Goal: Task Accomplishment & Management: Manage account settings

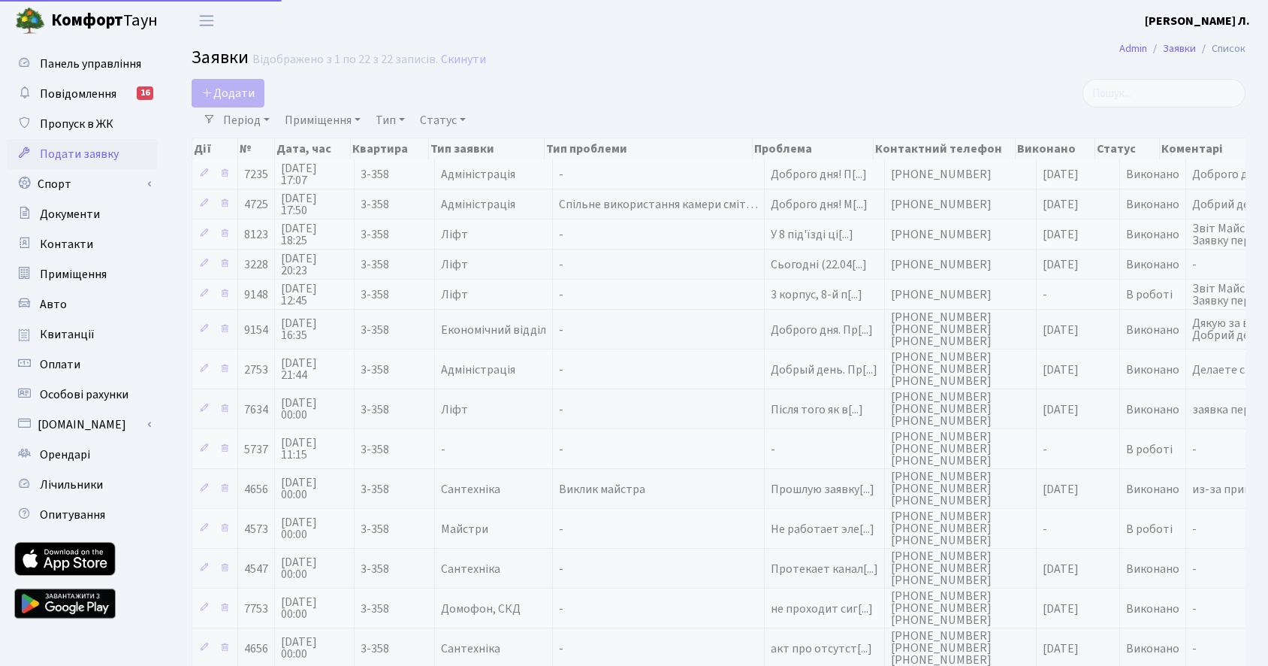
select select "25"
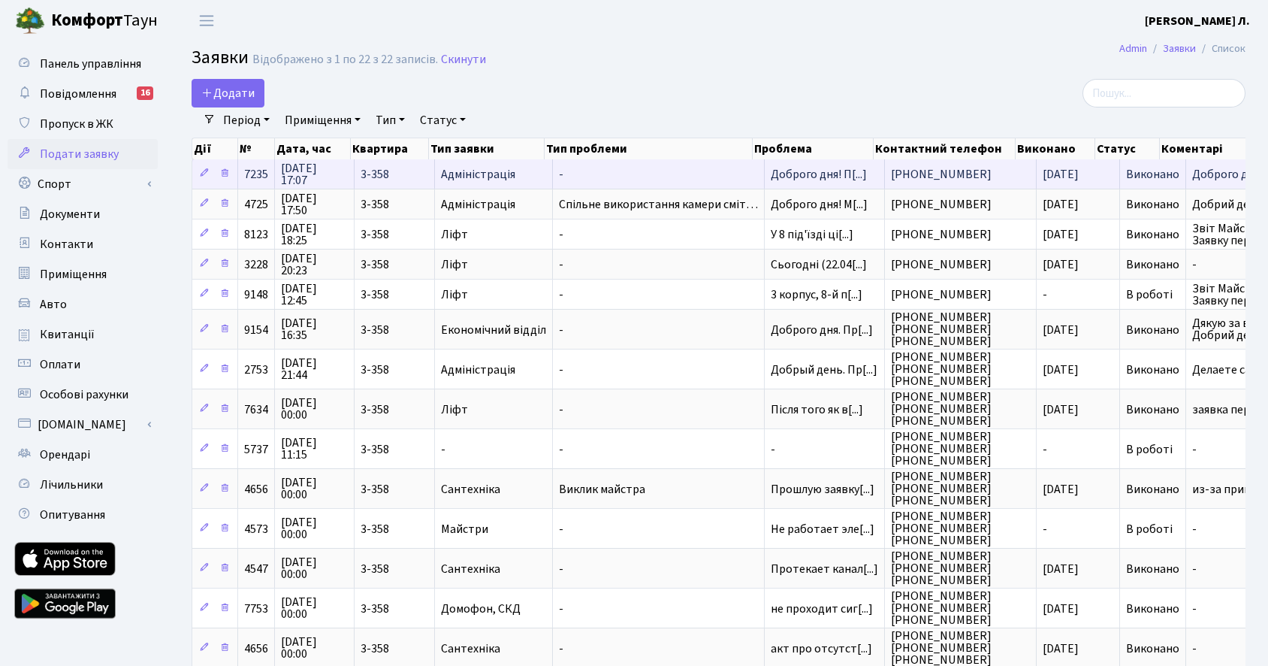
click at [986, 177] on span "[PHONE_NUMBER]" at bounding box center [960, 174] width 139 height 12
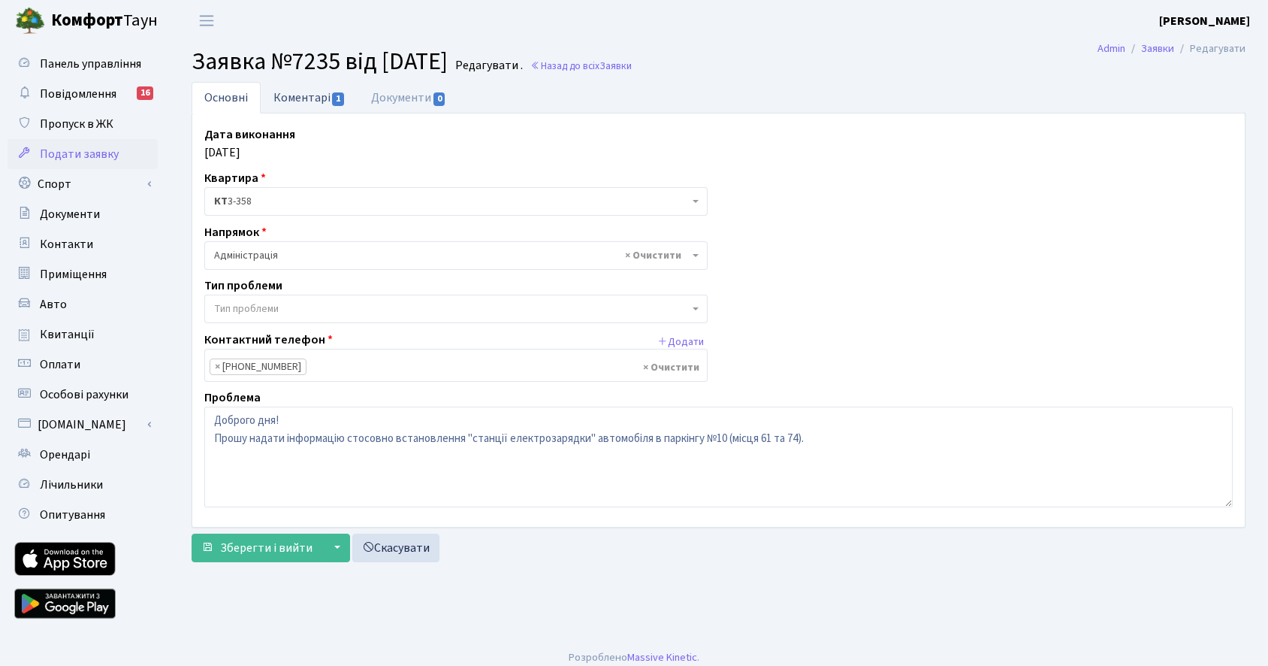
click at [295, 104] on link "Коментарі 1" at bounding box center [310, 97] width 98 height 31
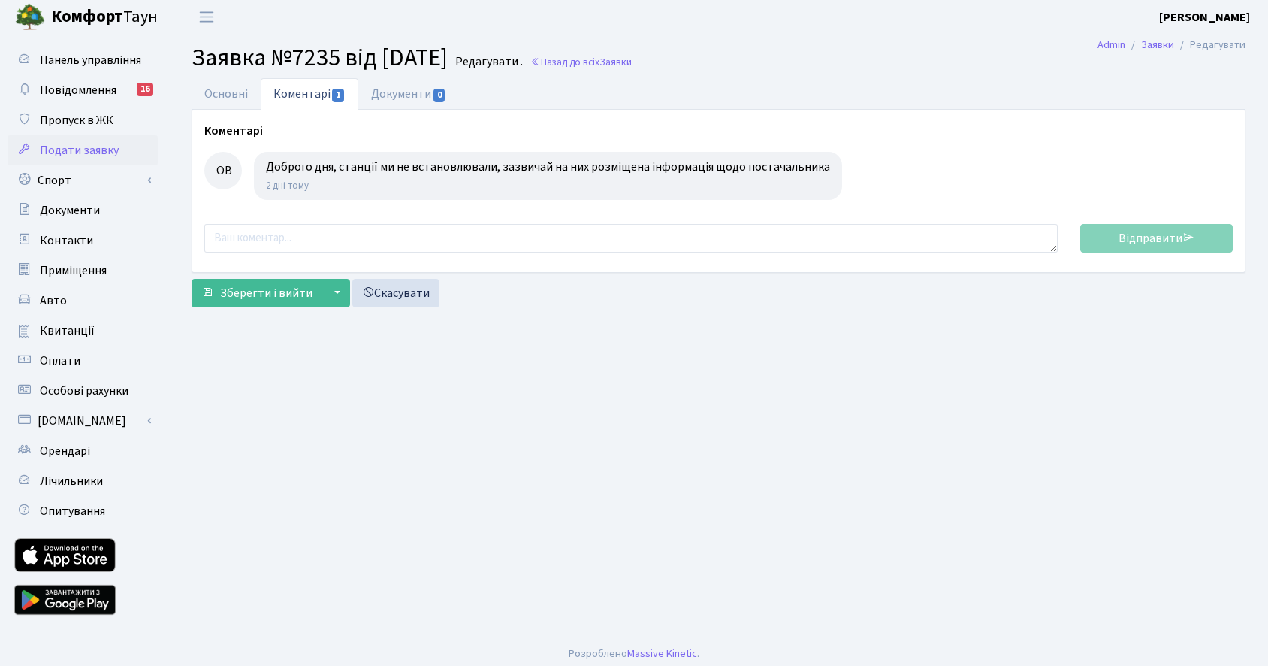
scroll to position [5, 0]
click at [227, 170] on div "ОВ" at bounding box center [223, 170] width 38 height 38
click at [77, 475] on span "Лічильники" at bounding box center [71, 480] width 63 height 17
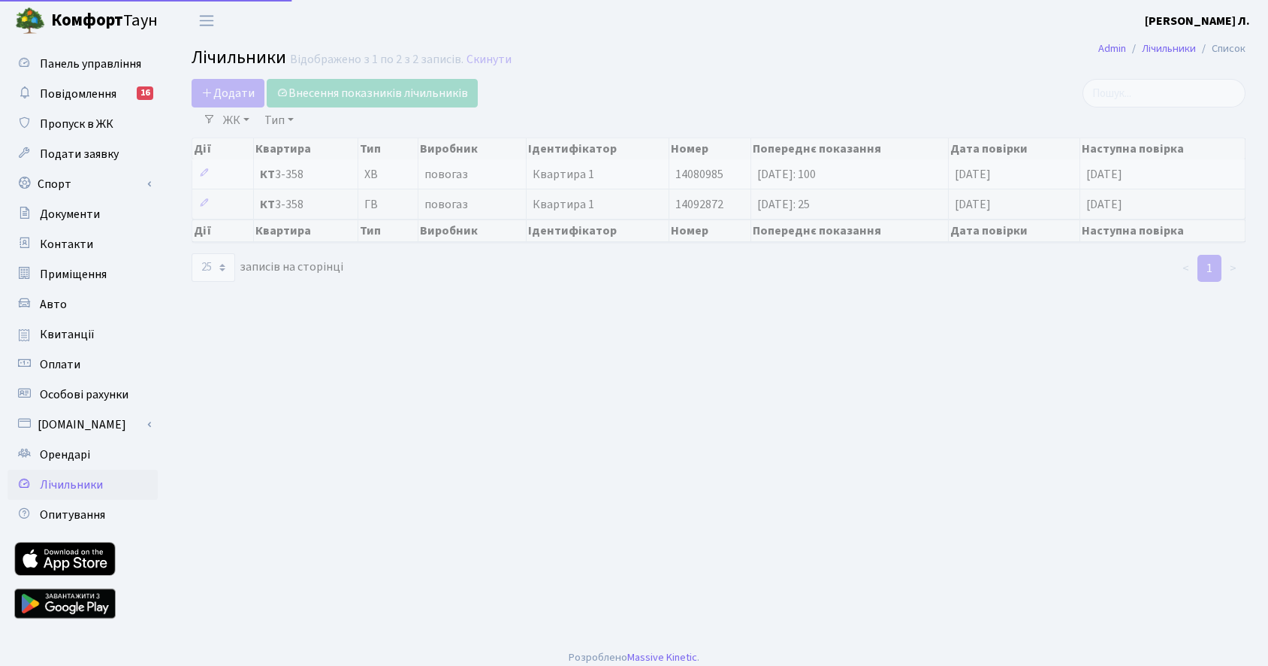
select select "25"
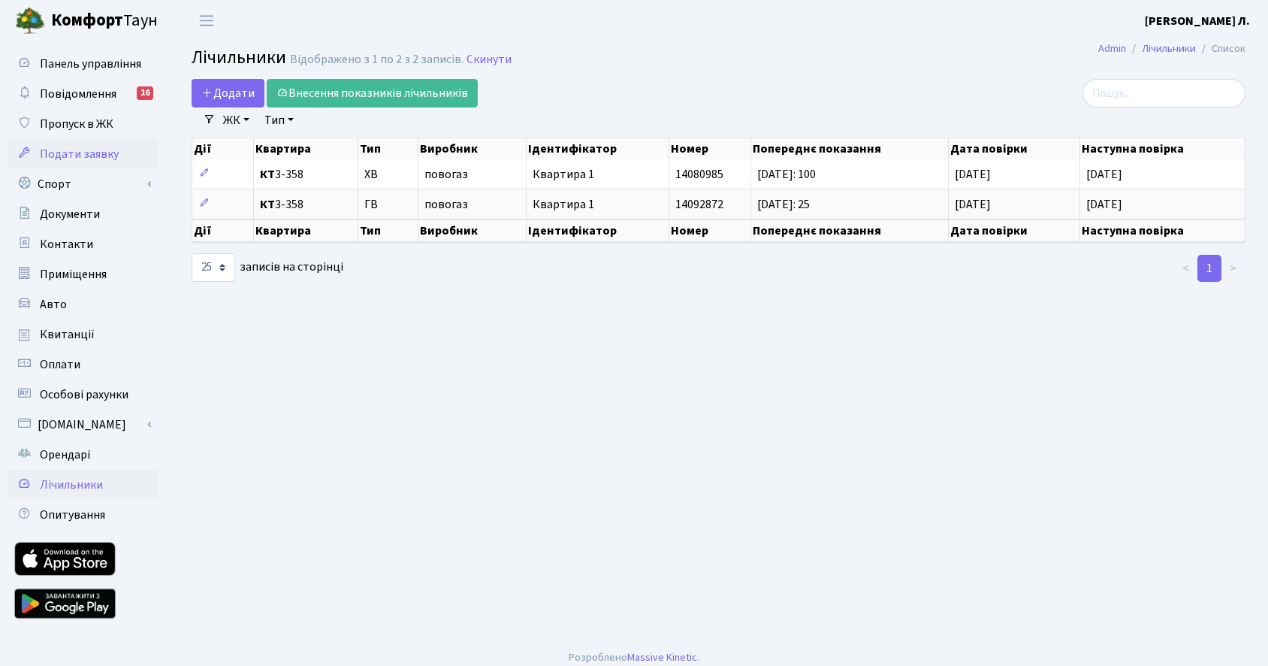
click at [80, 149] on span "Подати заявку" at bounding box center [79, 154] width 79 height 17
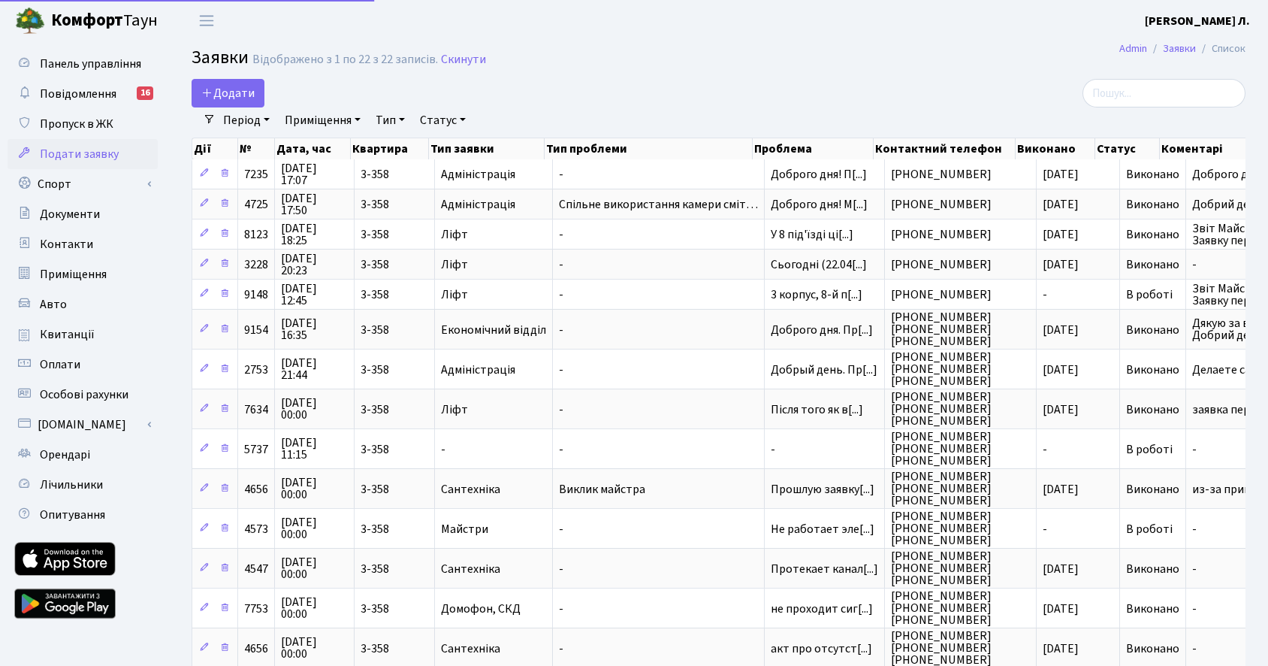
select select "25"
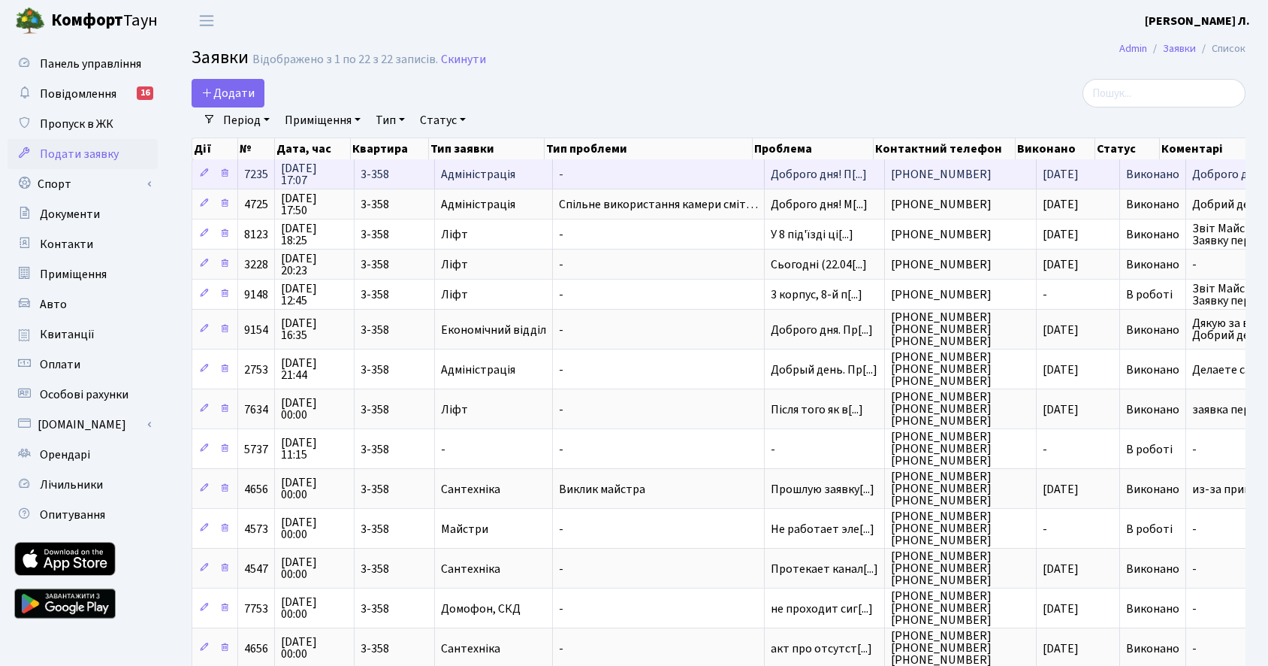
click at [505, 166] on td "Адміністрація" at bounding box center [494, 173] width 118 height 29
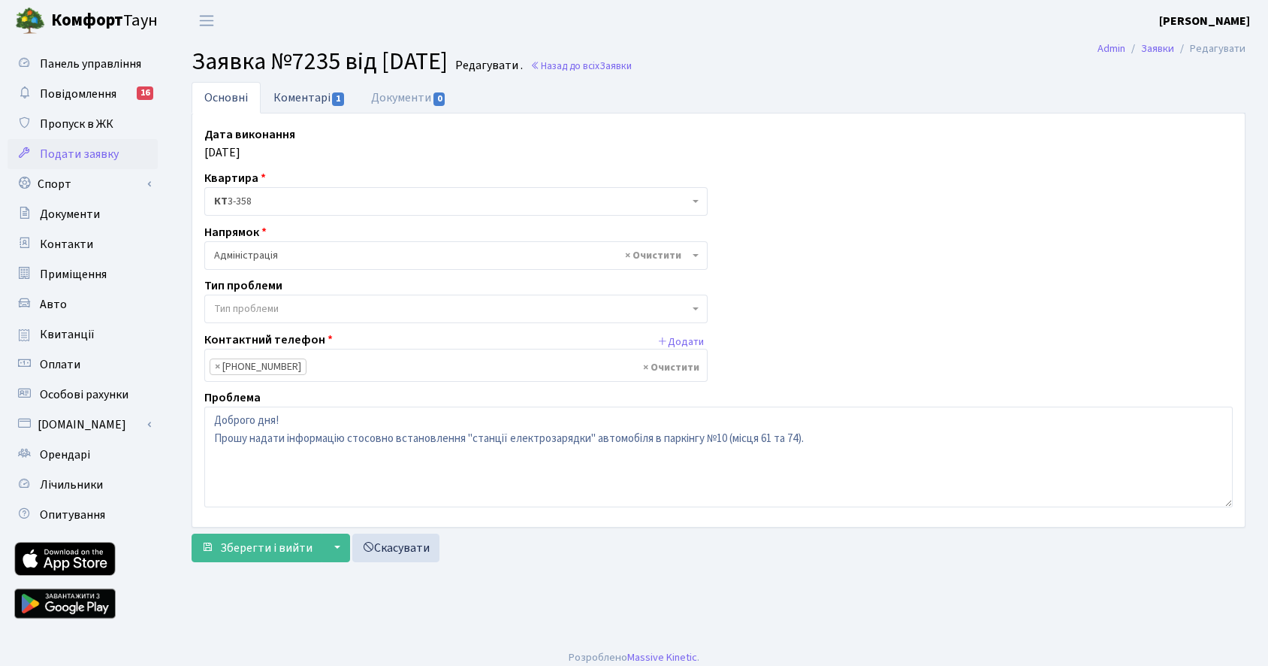
scroll to position [11, 0]
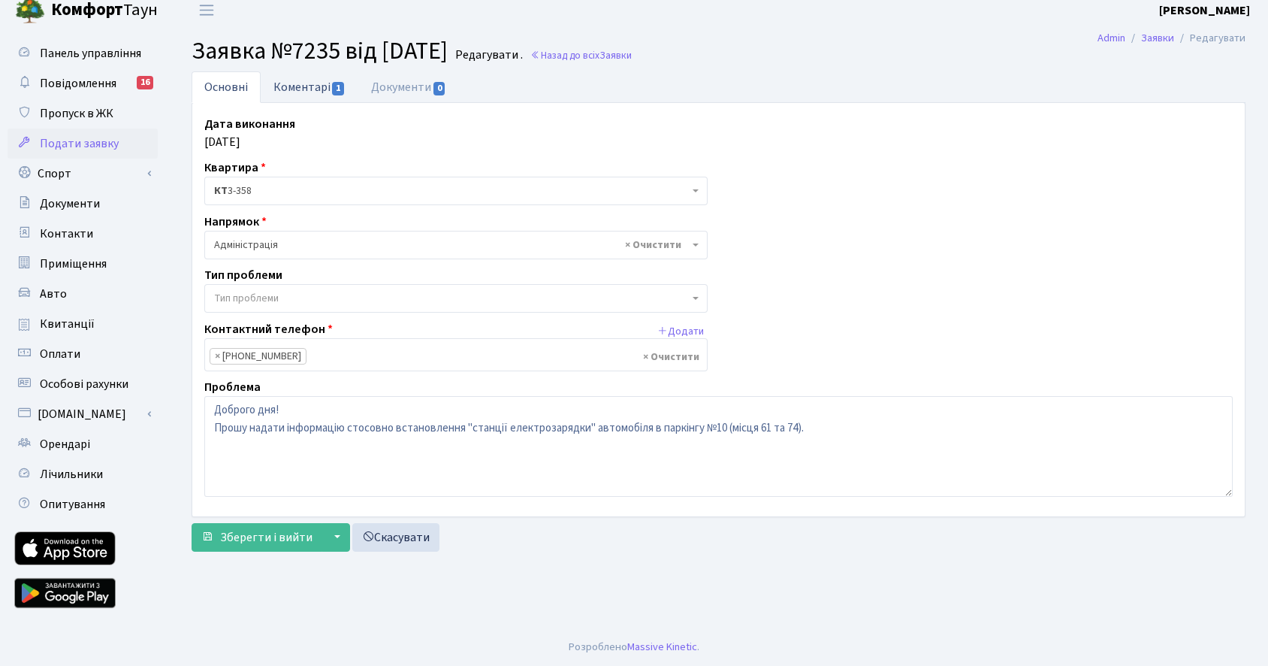
click at [315, 91] on link "Коментарі 1" at bounding box center [310, 86] width 98 height 31
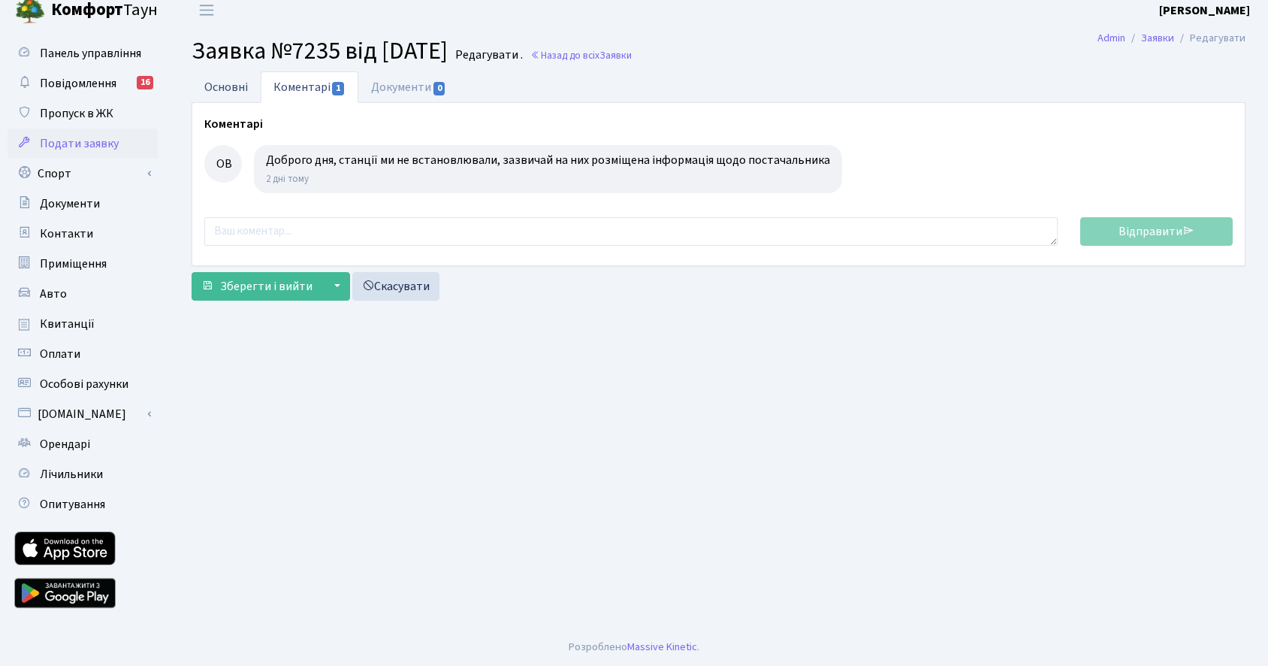
click at [228, 87] on link "Основні" at bounding box center [226, 86] width 69 height 31
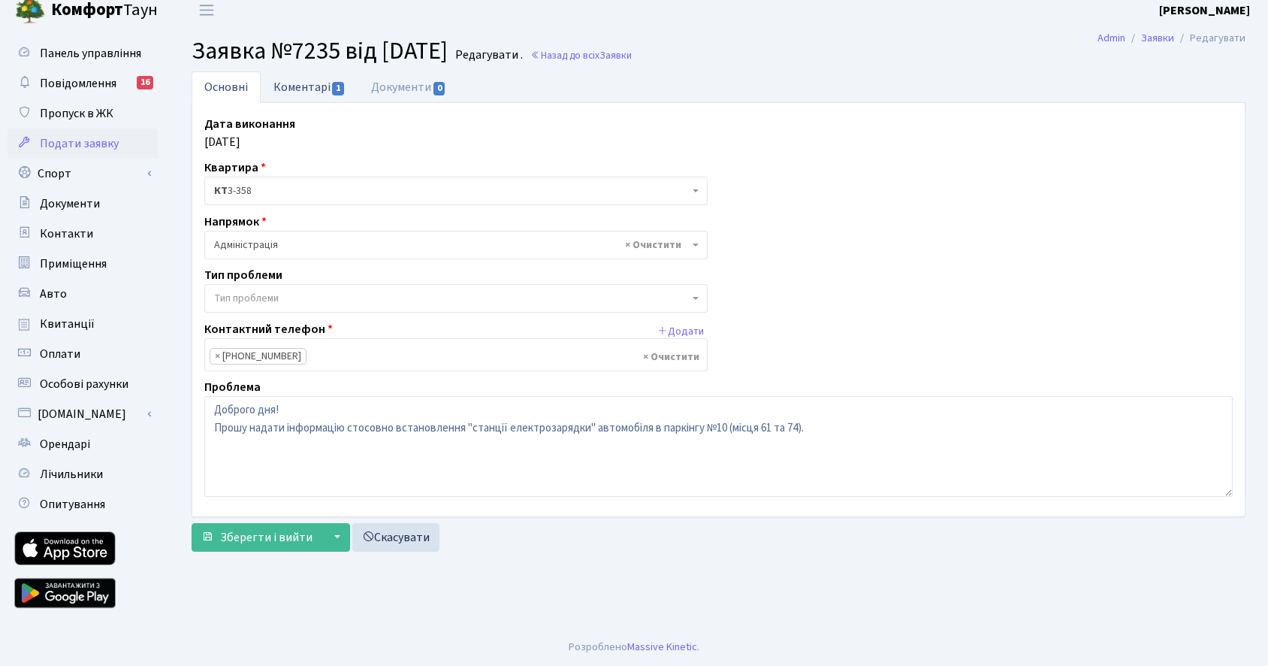
click at [298, 89] on link "Коментарі 1" at bounding box center [310, 86] width 98 height 31
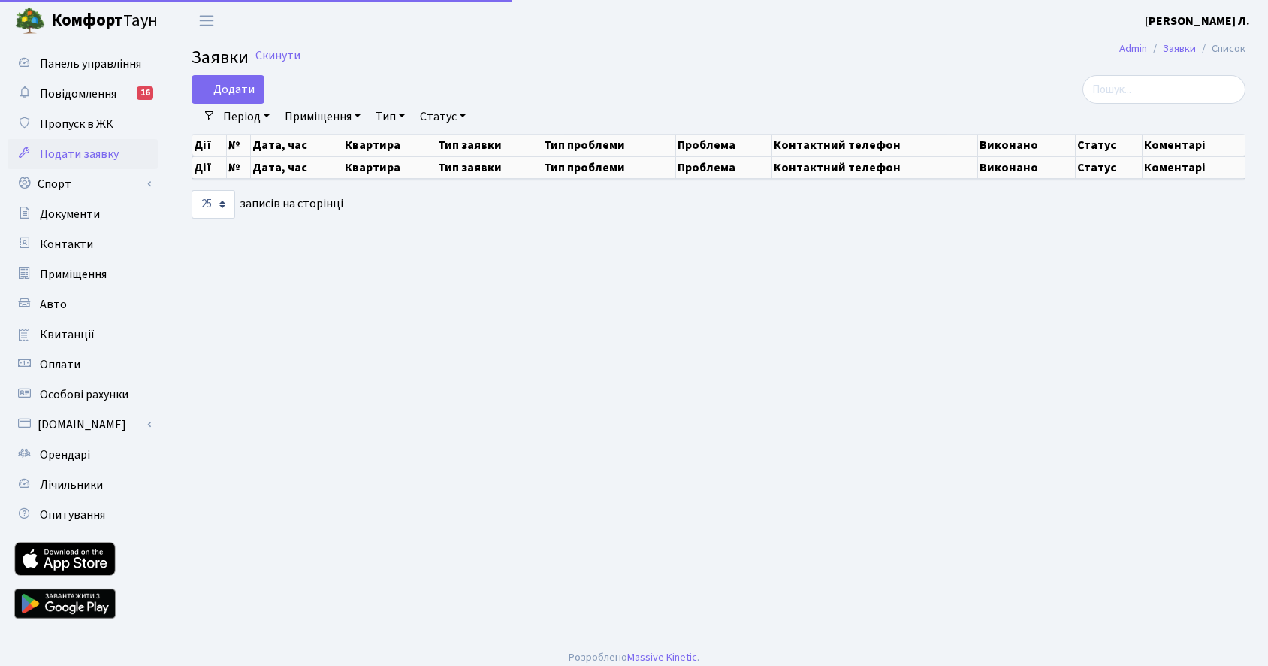
select select "25"
